Goal: Task Accomplishment & Management: Use online tool/utility

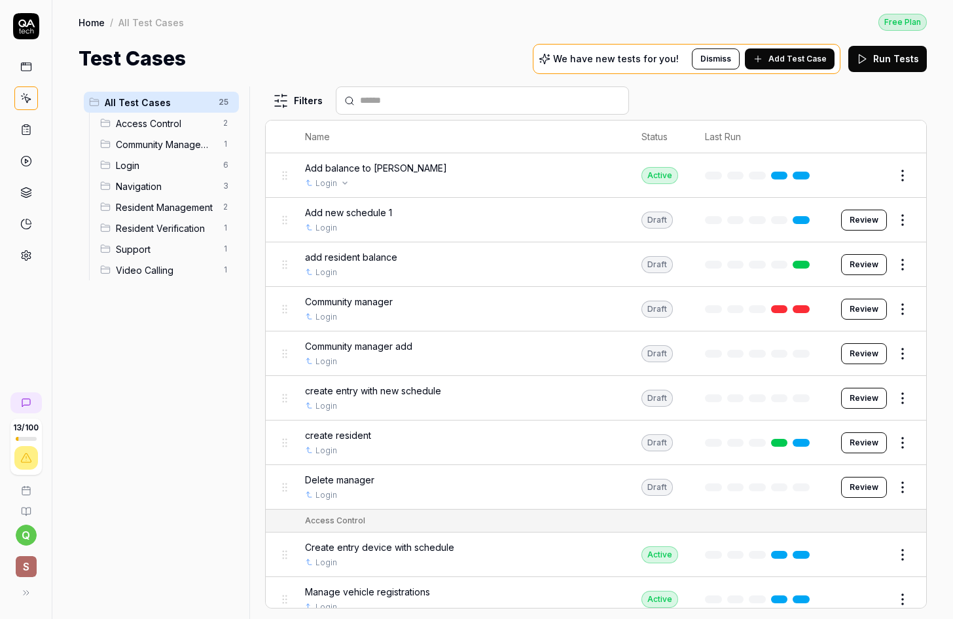
click at [361, 178] on div "Login" at bounding box center [460, 183] width 310 height 12
click at [858, 218] on button "Review" at bounding box center [864, 219] width 46 height 21
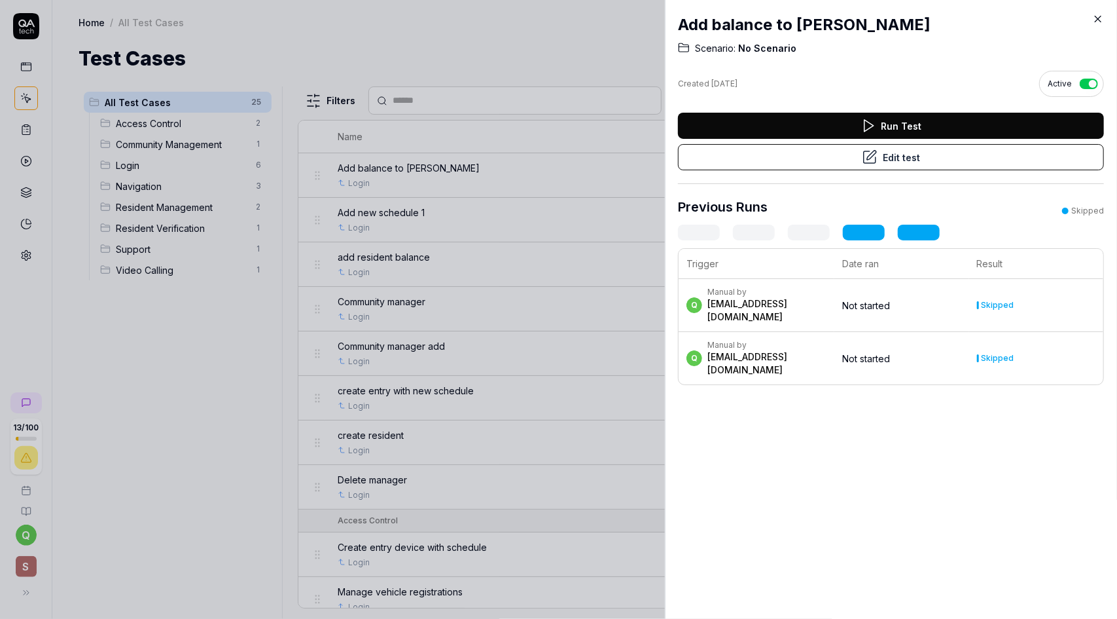
click at [952, 16] on icon at bounding box center [1098, 19] width 12 height 12
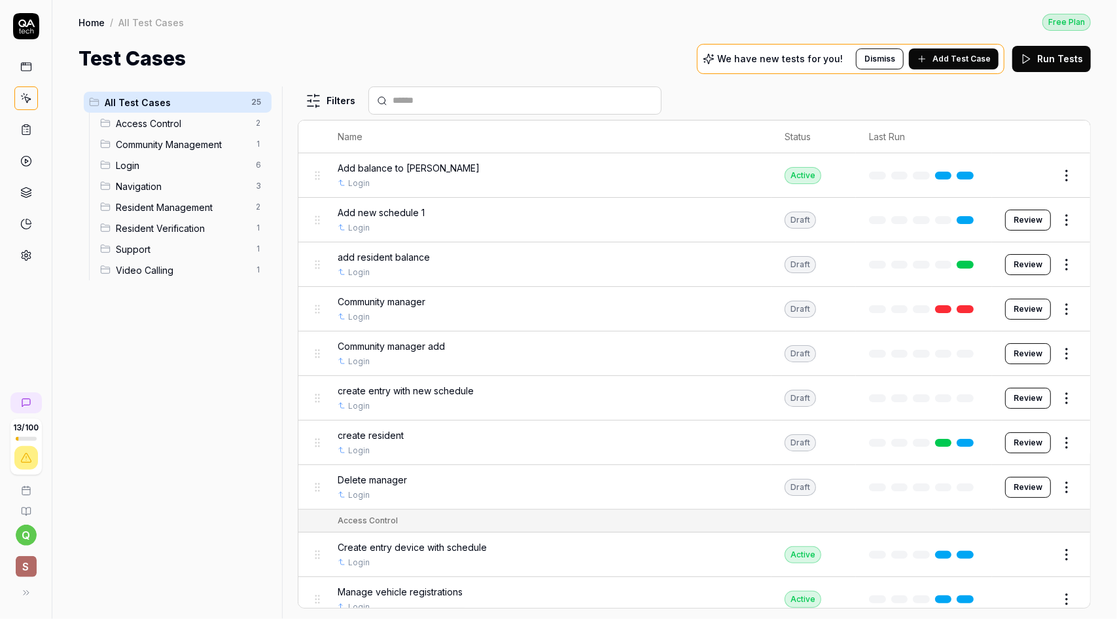
click at [952, 260] on button "Review" at bounding box center [1028, 264] width 46 height 21
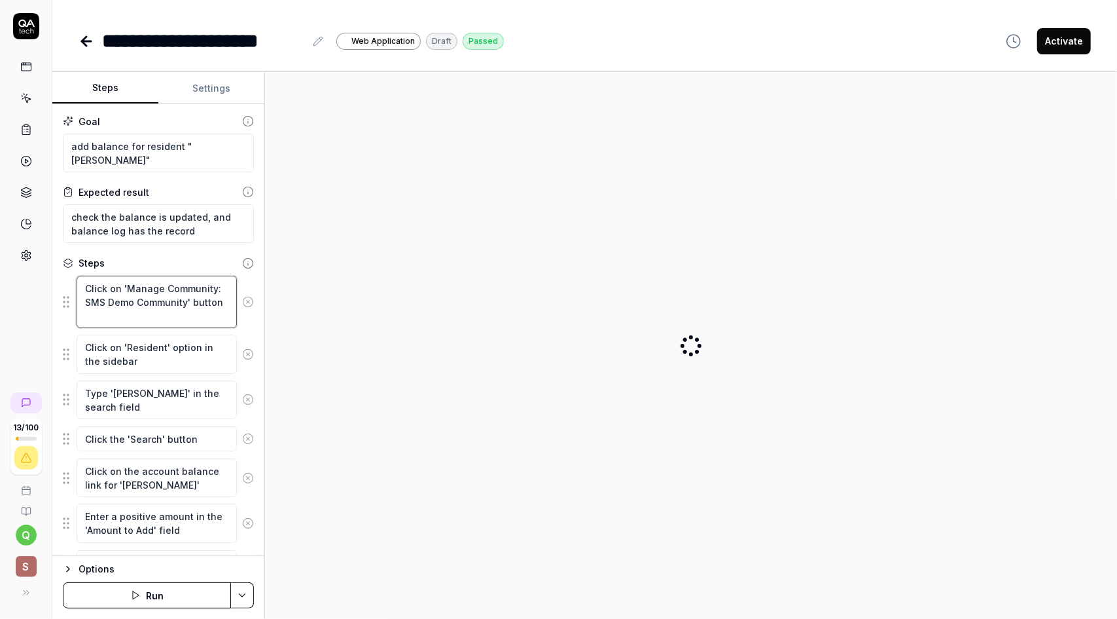
click at [118, 310] on textarea "Click on 'Manage Community: SMS Demo Community' button" at bounding box center [157, 302] width 160 height 52
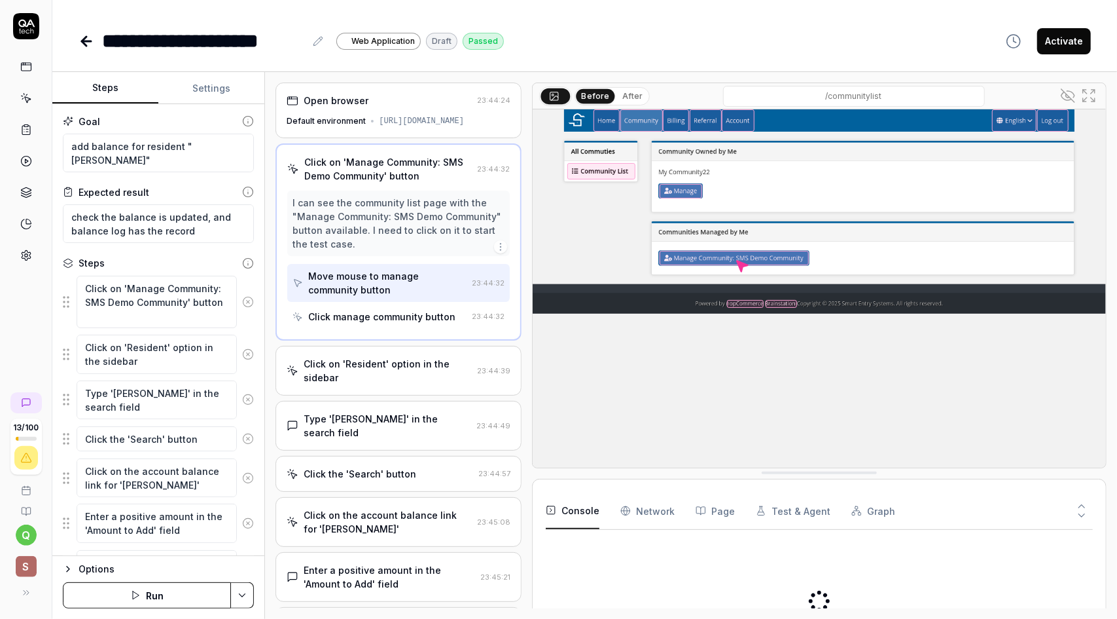
drag, startPoint x: 126, startPoint y: 314, endPoint x: 90, endPoint y: 291, distance: 42.7
click at [128, 315] on textarea "Click on 'Manage Community: SMS Demo Community' button" at bounding box center [157, 302] width 160 height 52
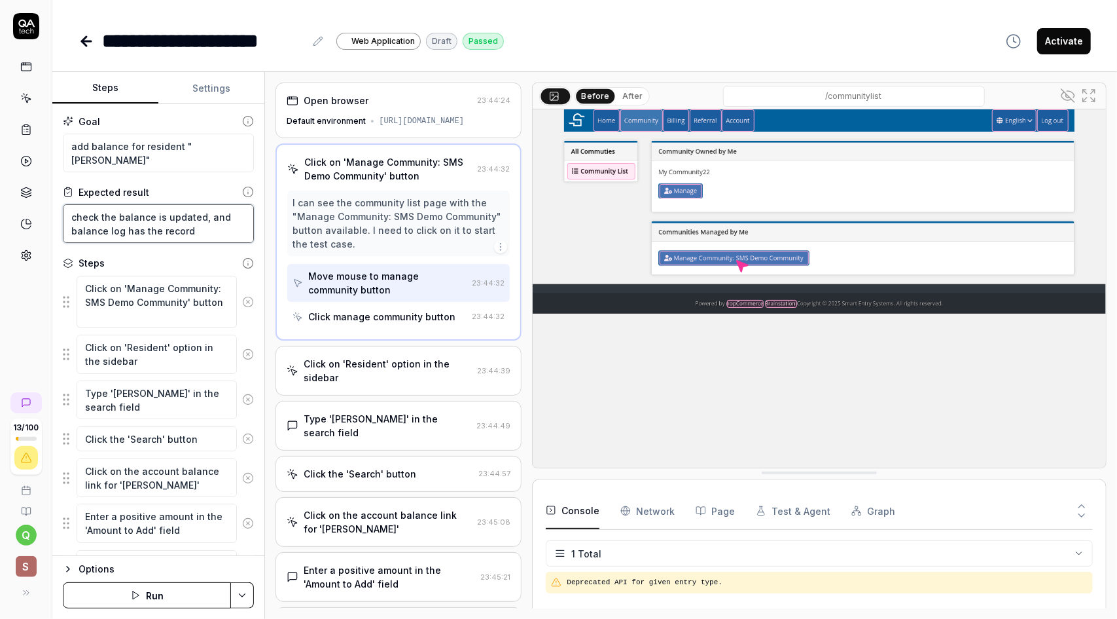
click at [199, 231] on textarea "check the balance is updated, and balance log has the record" at bounding box center [158, 223] width 191 height 39
click at [179, 158] on textarea "add balance for resident "[PERSON_NAME]"" at bounding box center [158, 153] width 191 height 39
click at [196, 236] on textarea "check the balance is updated, and balance log has the record" at bounding box center [158, 223] width 191 height 39
type textarea "*"
